Goal: Find specific page/section: Find specific page/section

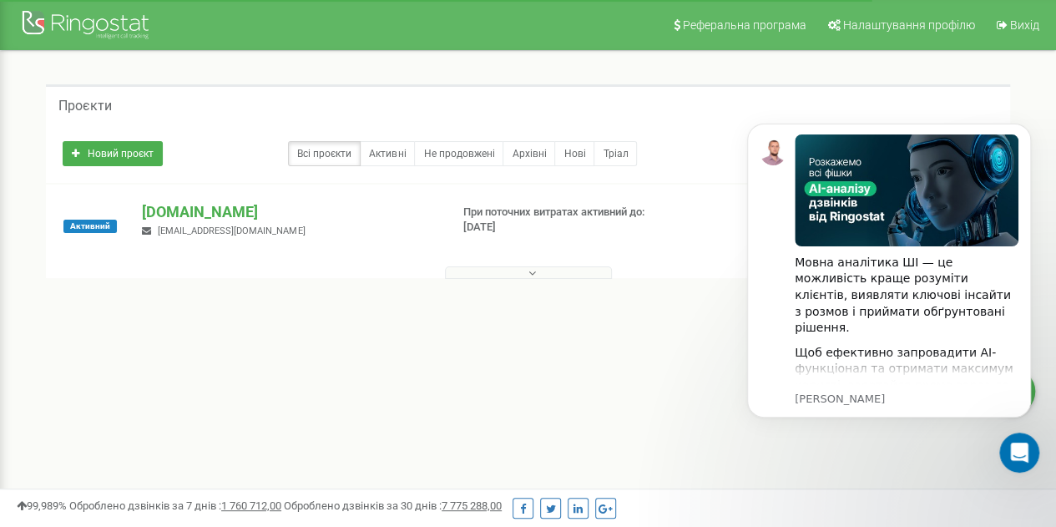
click at [841, 458] on body "Мовна аналітика ШІ — це можливість краще розуміти клієнтів, виявляти ключові ін…" at bounding box center [889, 290] width 321 height 370
click at [174, 206] on p "[DOMAIN_NAME]" at bounding box center [289, 212] width 294 height 22
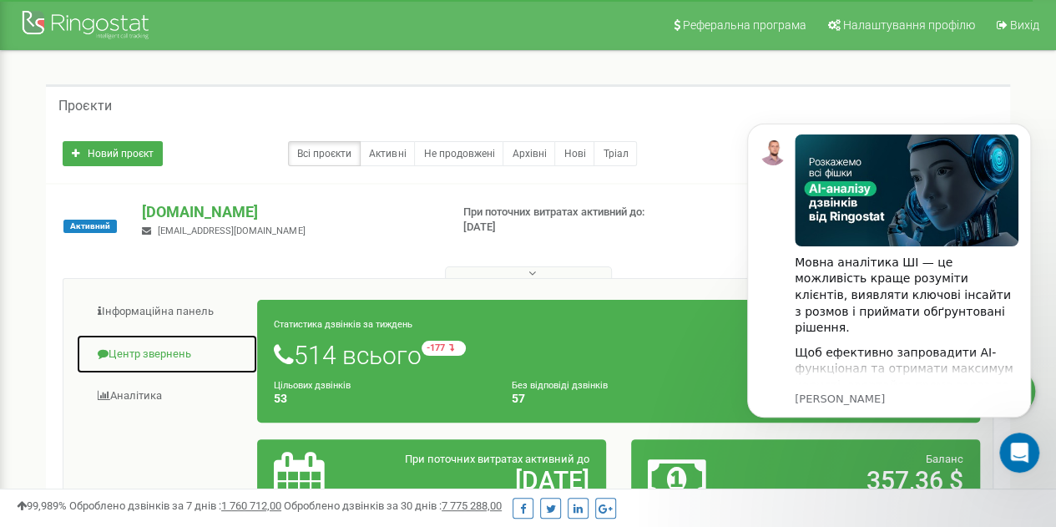
click at [144, 350] on link "Центр звернень" at bounding box center [167, 354] width 182 height 41
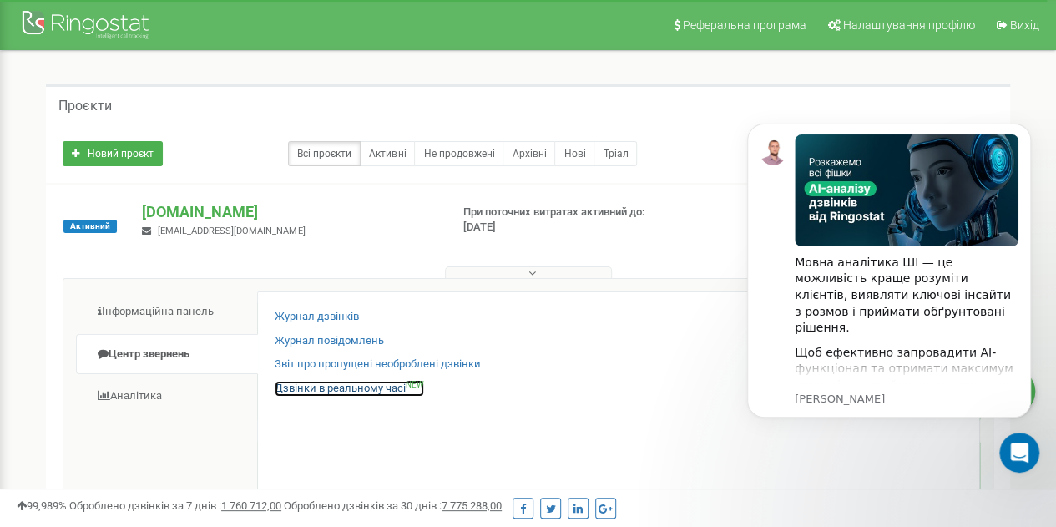
click at [346, 390] on link "Дзвінки в реальному часі NEW" at bounding box center [349, 389] width 149 height 16
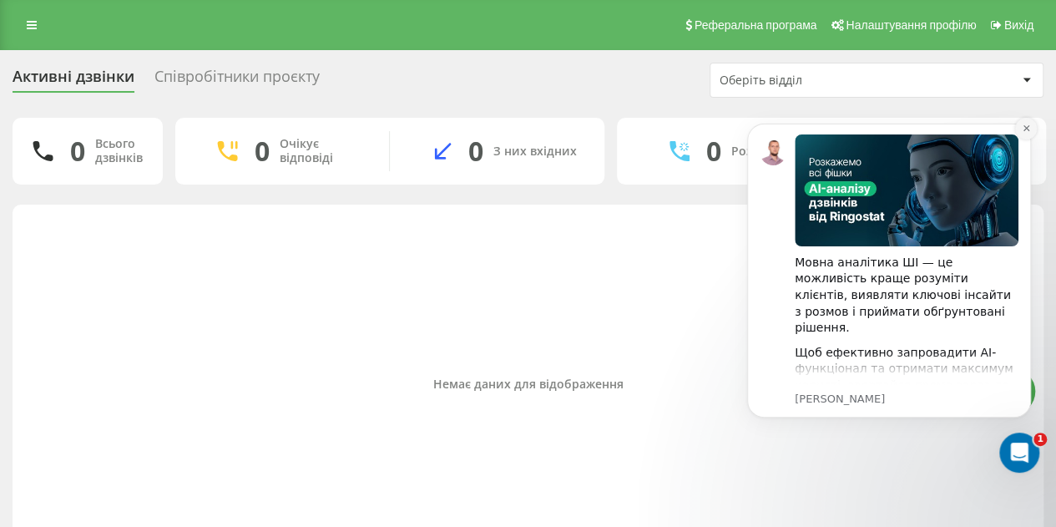
click at [1029, 129] on icon "Dismiss notification" at bounding box center [1026, 128] width 9 height 9
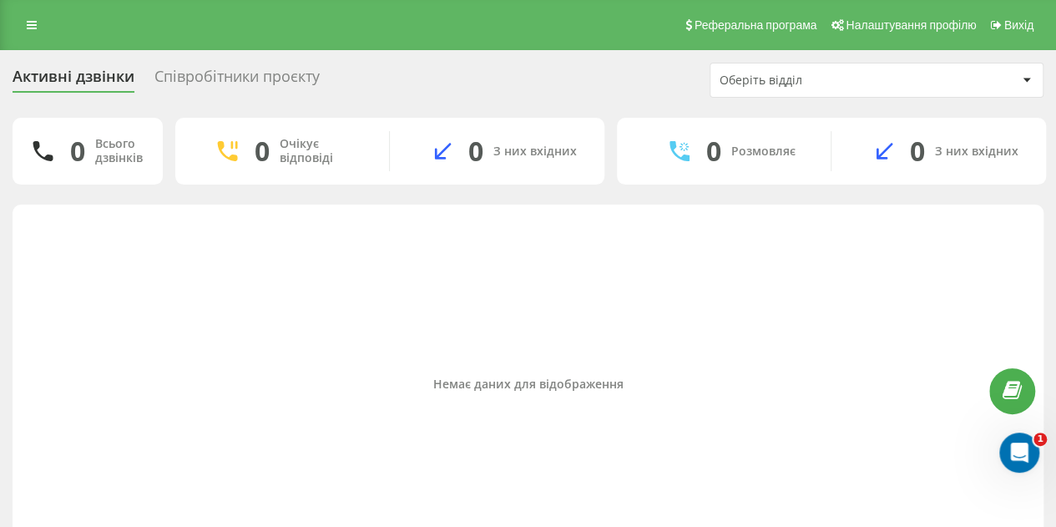
click at [254, 72] on div "Співробітники проєкту" at bounding box center [237, 81] width 165 height 26
